Goal: Task Accomplishment & Management: Use online tool/utility

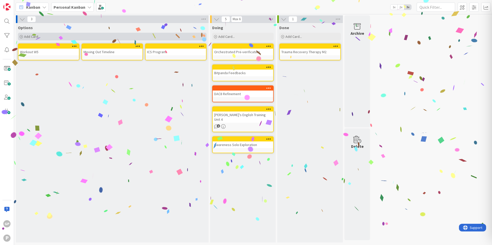
click at [156, 36] on div "Add Card..." at bounding box center [112, 37] width 189 height 8
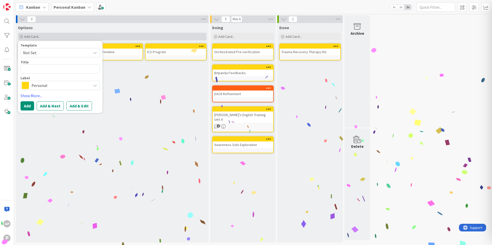
type textarea "x"
type textarea "T"
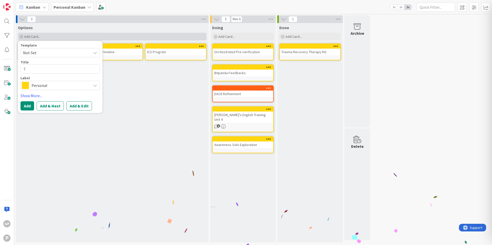
type textarea "x"
type textarea "Tr"
type textarea "x"
type textarea "Tra"
type textarea "x"
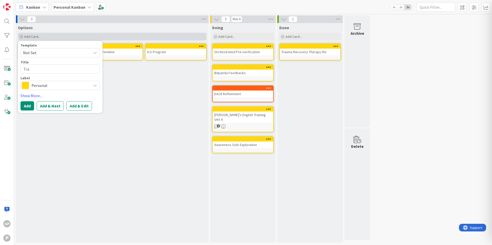
type textarea "Trau"
type textarea "x"
type textarea "Traum"
type textarea "x"
type textarea "Trauma"
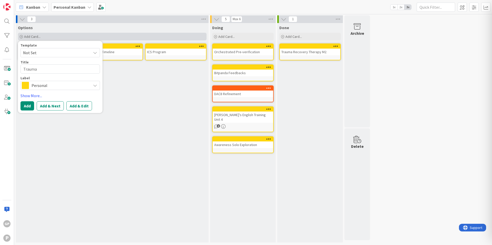
type textarea "x"
type textarea "Trauma"
type textarea "x"
type textarea "Trauma R"
type textarea "x"
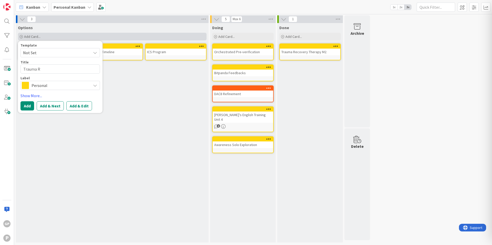
type textarea "Trauma Re"
type textarea "x"
type textarea "Trauma Rec"
type textarea "x"
type textarea "Trauma Reco"
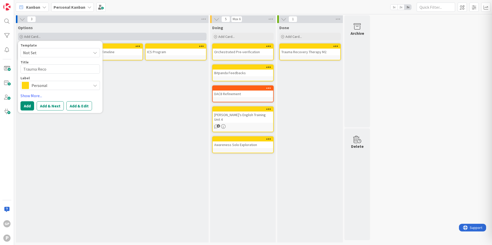
type textarea "x"
type textarea "[PERSON_NAME]"
type textarea "x"
type textarea "Trauma Recove"
type textarea "x"
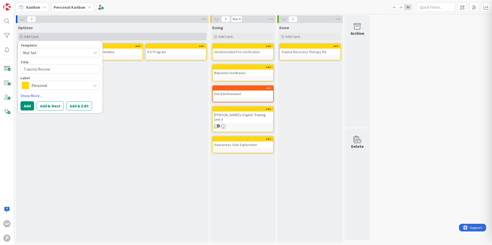
type textarea "Trauma Recover"
type textarea "x"
type textarea "Trauma Recovery"
type textarea "x"
type textarea "Trauma Recovery T"
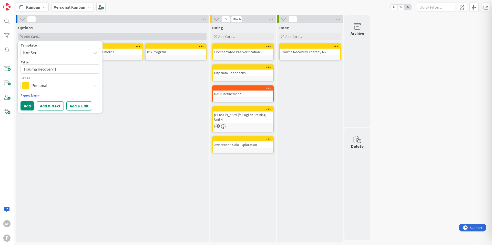
type textarea "x"
type textarea "Trauma Recovery The"
type textarea "x"
type textarea "Trauma Recovery Thera"
type textarea "x"
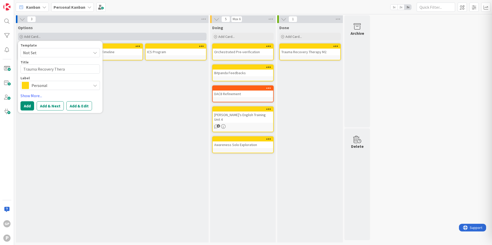
type textarea "Trauma Recovery Therap"
type textarea "x"
type textarea "Trauma Recovery Therapy"
type textarea "x"
type textarea "Trauma Recovery Therapy"
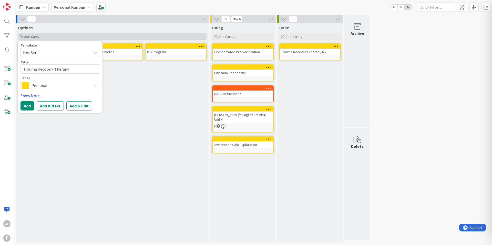
type textarea "x"
type textarea "Trauma Recovery Therapy M"
type textarea "x"
type textarea "Trauma Recovery Therapy ME"
type textarea "x"
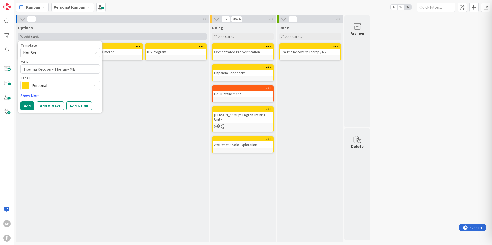
type textarea "Trauma Recovery Therapy M"
type textarea "x"
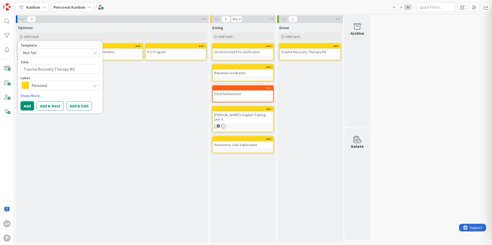
type textarea "Trauma Recovery Therapy M3"
click at [48, 88] on span "Personal" at bounding box center [60, 85] width 57 height 7
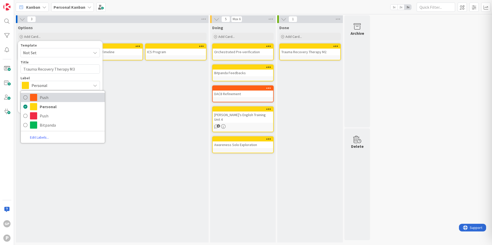
click at [51, 98] on span "Push" at bounding box center [71, 98] width 63 height 8
type textarea "x"
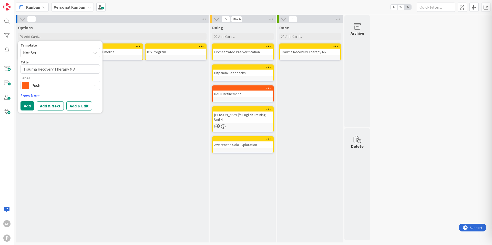
click at [80, 134] on div "Options Add Card... Template Not Set Title 26 / 128 Trauma Recovery Therapy M3 …" at bounding box center [112, 133] width 193 height 220
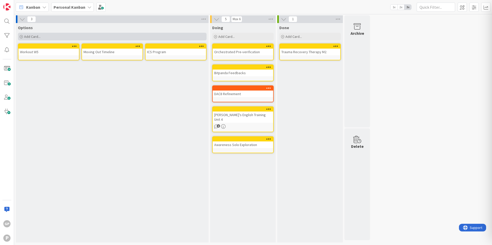
click at [87, 36] on div "Add Card..." at bounding box center [112, 37] width 189 height 8
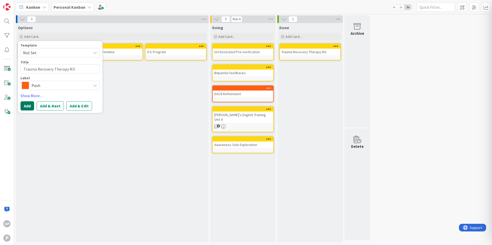
click at [31, 108] on button "Add" at bounding box center [27, 105] width 14 height 9
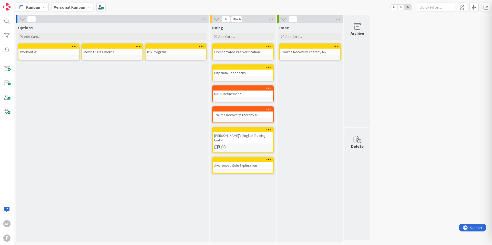
drag, startPoint x: 189, startPoint y: 67, endPoint x: 45, endPoint y: 1, distance: 158.8
